Goal: Task Accomplishment & Management: Use online tool/utility

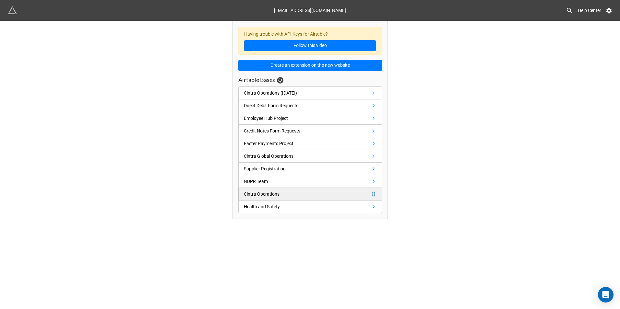
click at [274, 196] on div "Cintra Operations" at bounding box center [262, 194] width 36 height 7
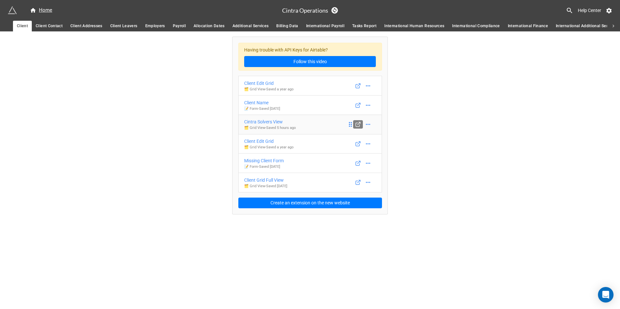
click at [358, 123] on icon at bounding box center [358, 125] width 6 height 6
click at [266, 124] on div "Cintra Solvers View" at bounding box center [270, 121] width 52 height 7
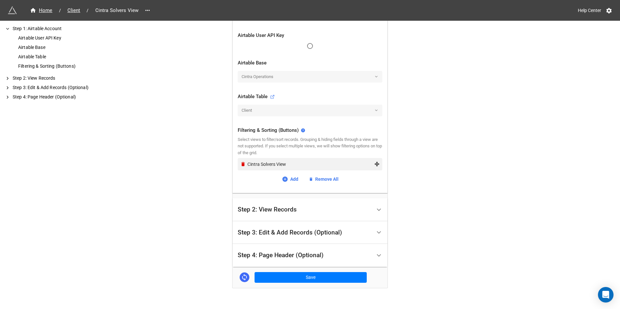
scroll to position [160, 0]
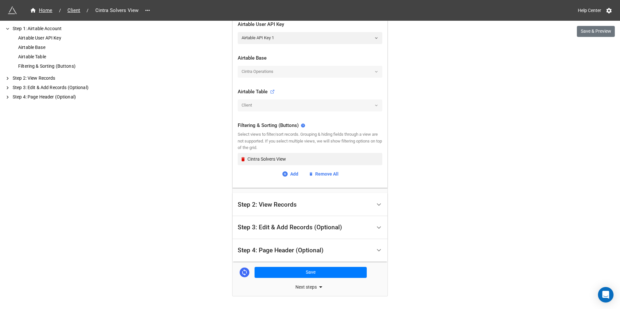
click at [270, 209] on div "Step 2: View Records" at bounding box center [305, 204] width 134 height 15
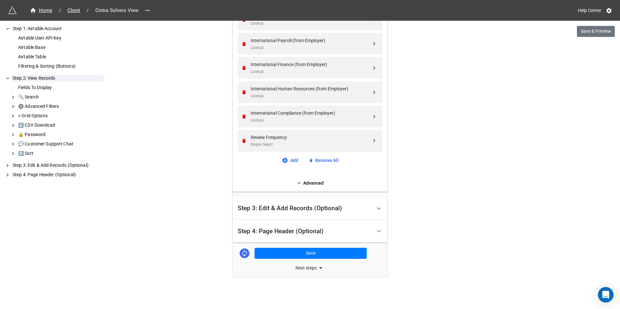
click at [278, 206] on div "Step 3: Edit & Add Records (Optional)" at bounding box center [290, 208] width 104 height 6
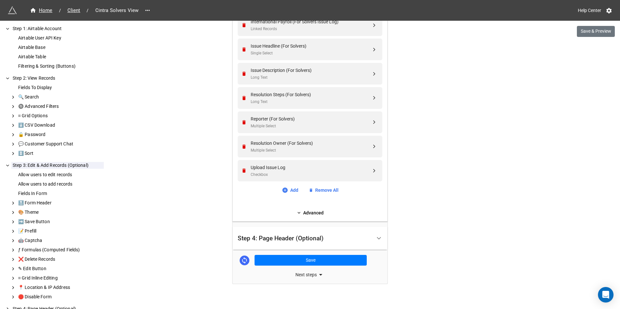
scroll to position [566, 0]
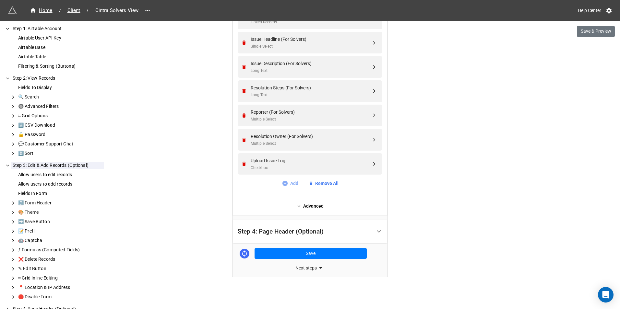
click at [287, 181] on link "Add" at bounding box center [290, 183] width 17 height 7
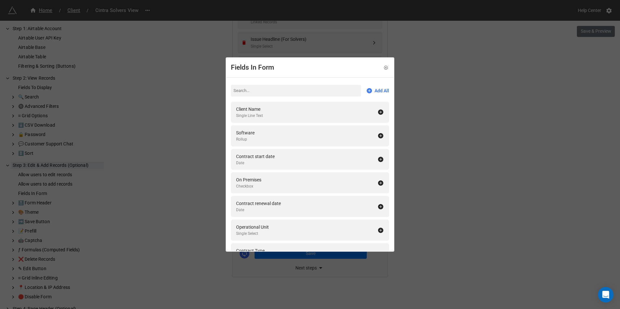
click at [456, 157] on div "Fields In Form Add All Client Name Single Line Text Software Rollup Contract st…" at bounding box center [310, 154] width 620 height 309
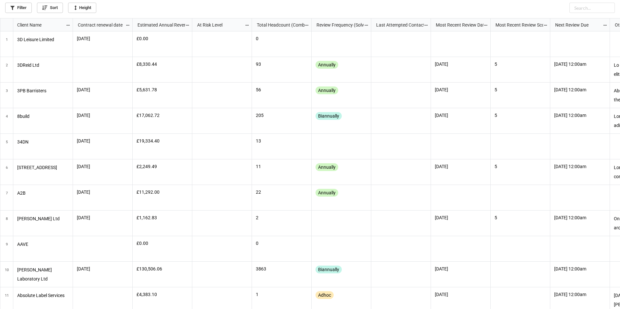
scroll to position [287, 616]
click at [7, 76] on icon "grid" at bounding box center [8, 75] width 4 height 4
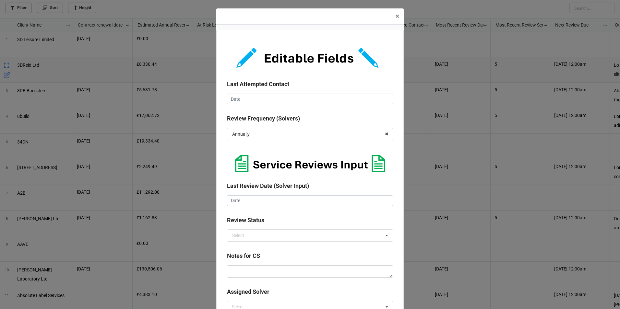
scroll to position [65, 0]
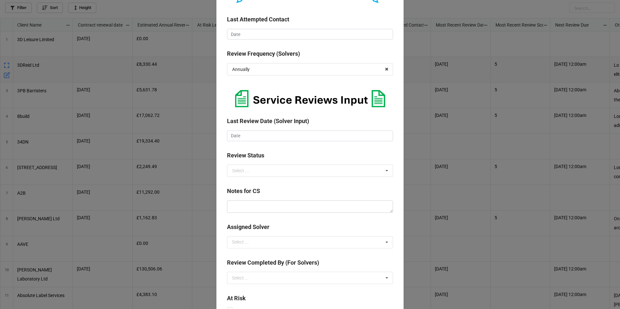
click at [280, 128] on div "Last Review Date (Solver Input)" at bounding box center [310, 107] width 166 height 45
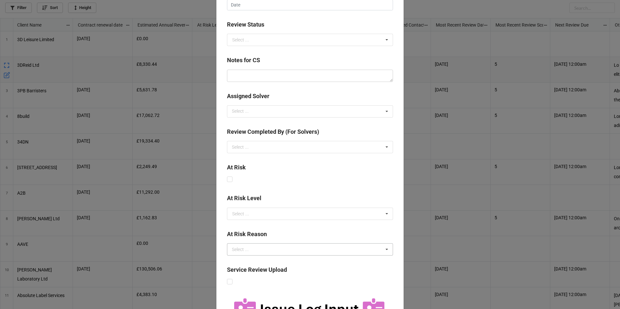
scroll to position [259, 0]
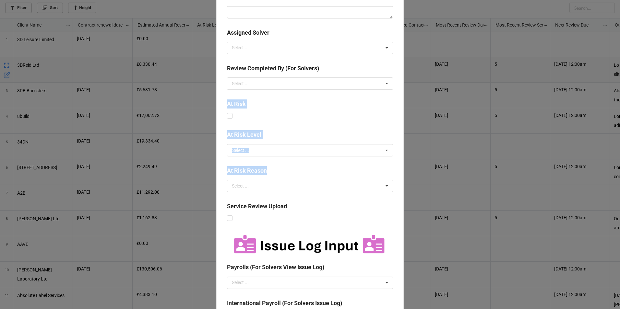
drag, startPoint x: 222, startPoint y: 102, endPoint x: 282, endPoint y: 177, distance: 95.7
click at [282, 177] on div "Last Attempted Contact ‹ August 2025 › Su Mo Tu We Th Fr Sa 27 28 29 30 31 1 2 …" at bounding box center [309, 172] width 187 height 803
drag, startPoint x: 282, startPoint y: 177, endPoint x: 271, endPoint y: 117, distance: 60.6
click at [271, 117] on div "At Risk" at bounding box center [310, 110] width 166 height 21
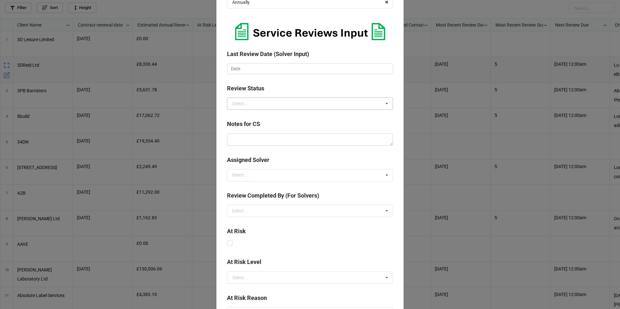
scroll to position [130, 0]
